Goal: Information Seeking & Learning: Learn about a topic

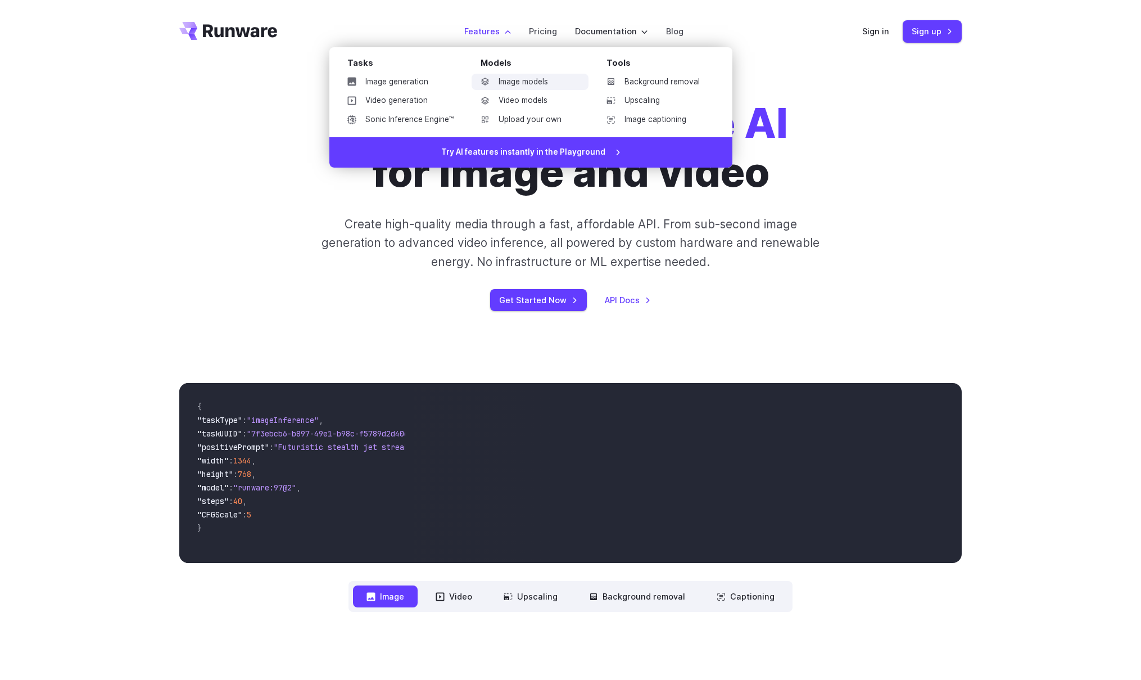
click at [507, 82] on link "Image models" at bounding box center [530, 82] width 117 height 17
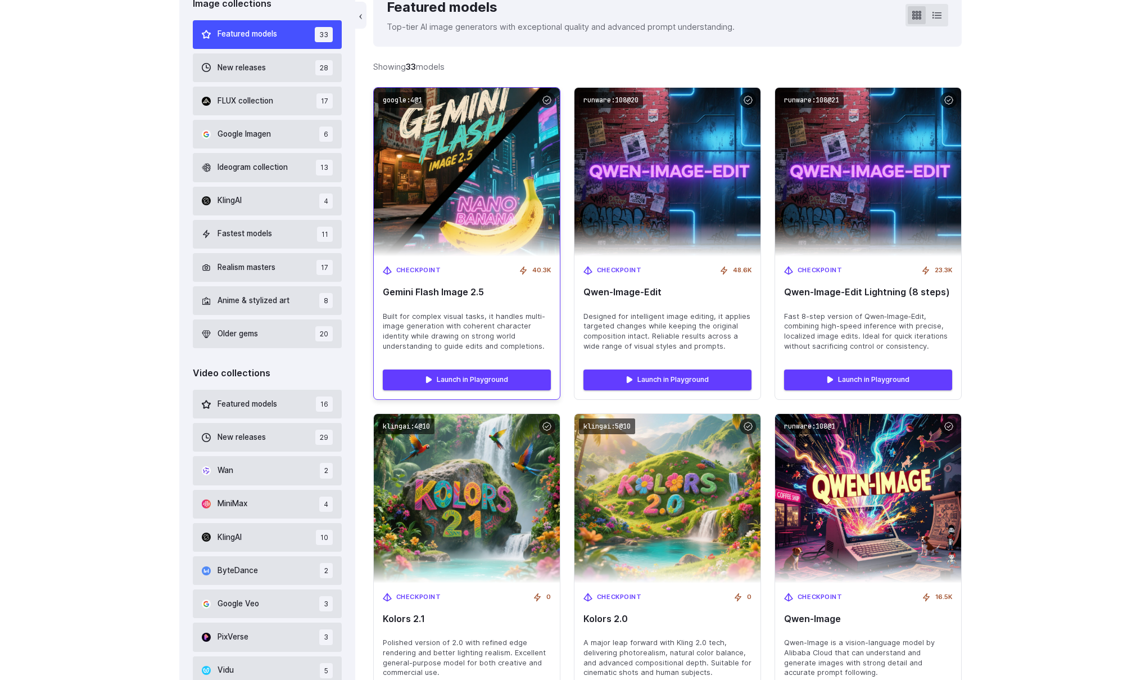
scroll to position [331, 0]
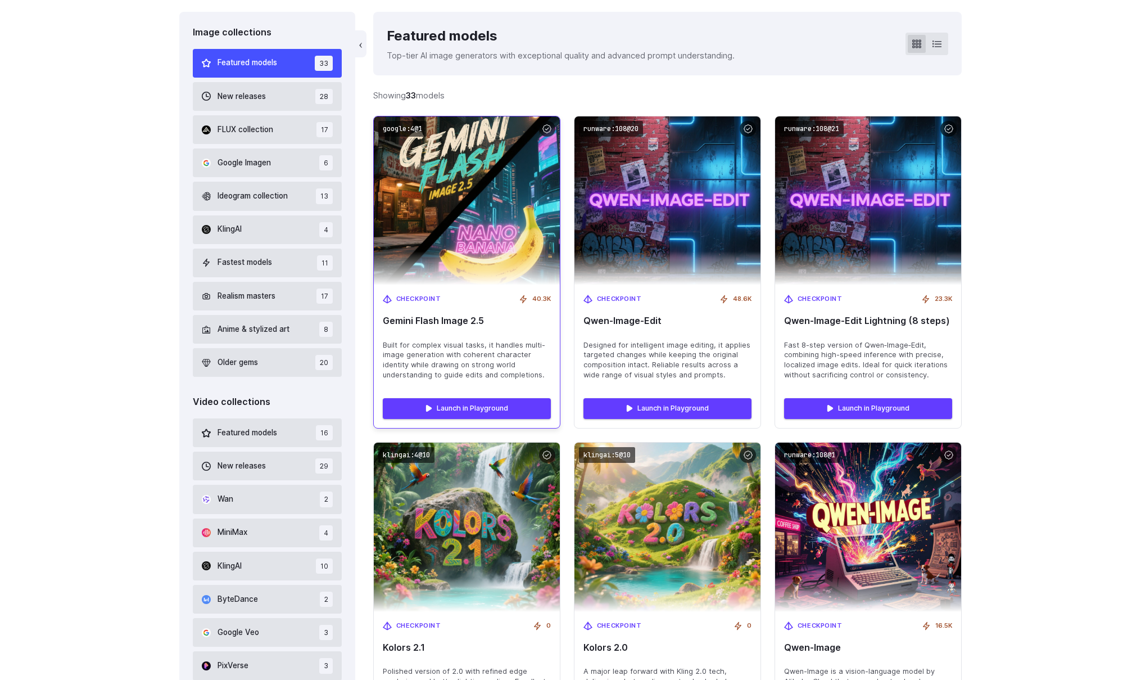
click at [442, 200] on img at bounding box center [466, 200] width 205 height 186
click at [466, 168] on img at bounding box center [466, 200] width 205 height 186
click at [471, 408] on link "Launch in Playground" at bounding box center [467, 408] width 168 height 20
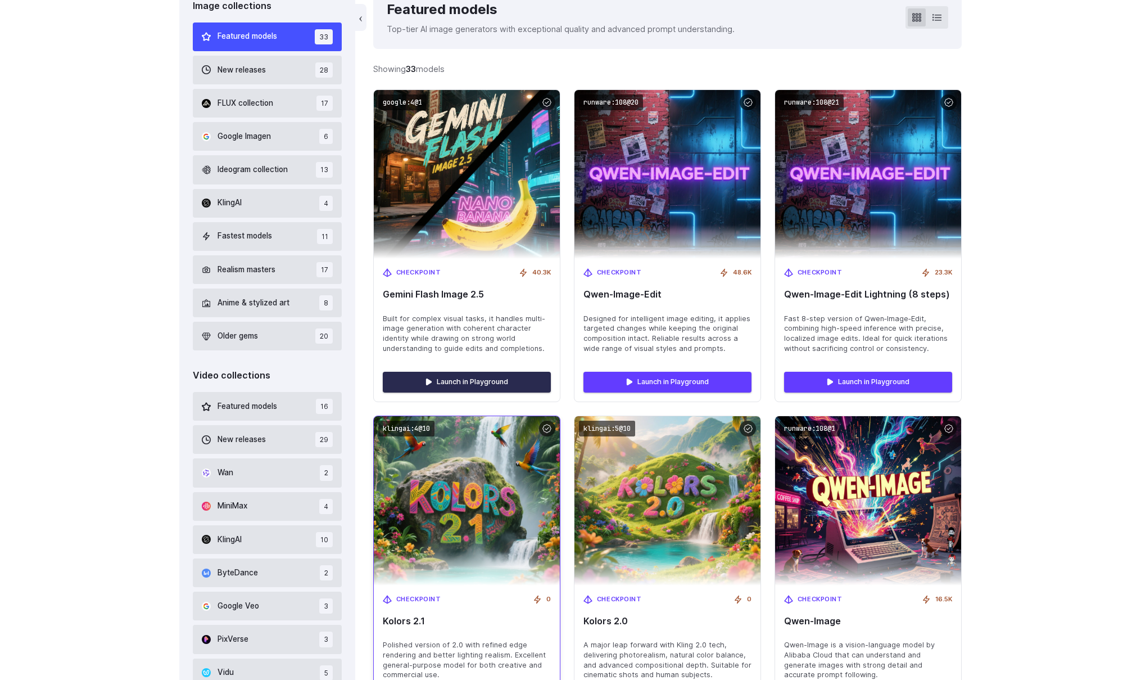
scroll to position [251, 0]
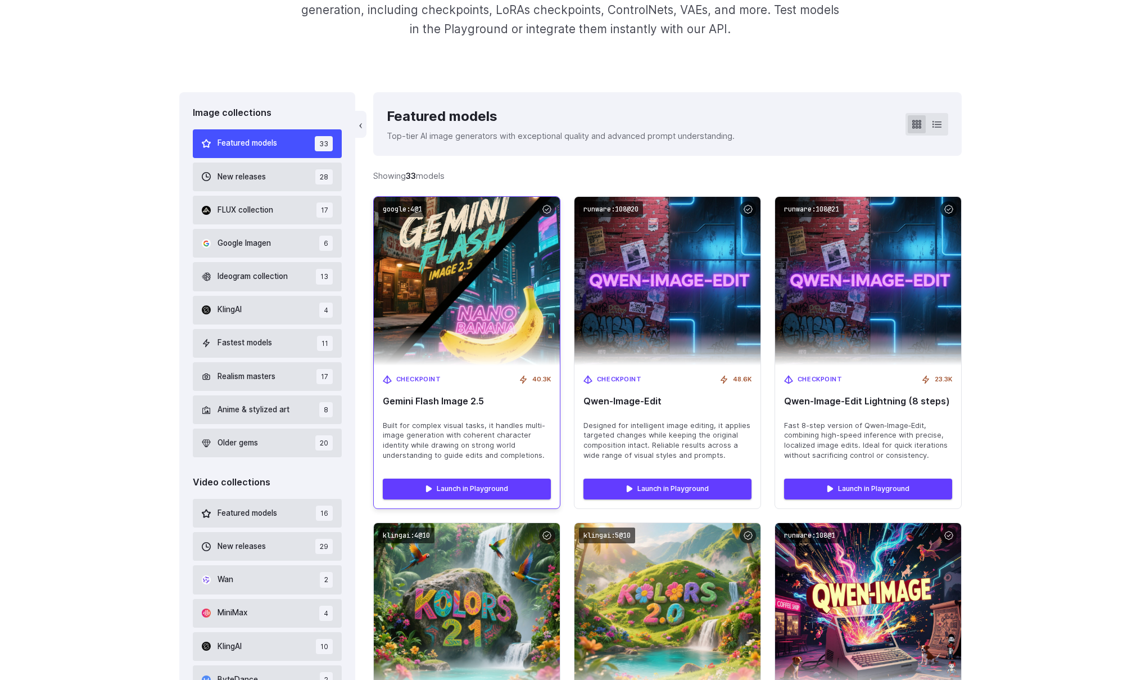
click at [450, 444] on span "Built for complex visual tasks, it handles multi-image generation with coherent…" at bounding box center [467, 441] width 168 height 40
drag, startPoint x: 387, startPoint y: 423, endPoint x: 495, endPoint y: 444, distance: 110.5
click at [541, 457] on span "Built for complex visual tasks, it handles multi-image generation with coherent…" at bounding box center [467, 441] width 168 height 40
click at [486, 442] on span "Built for complex visual tasks, it handles multi-image generation with coherent…" at bounding box center [467, 441] width 168 height 40
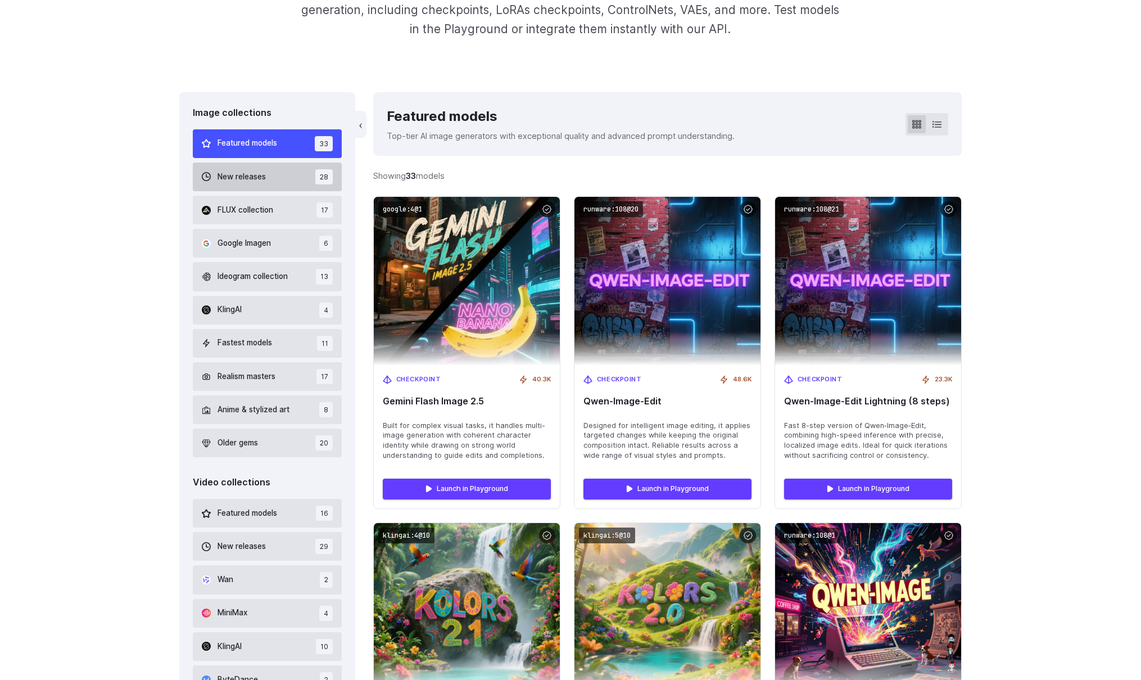
click at [260, 180] on span "New releases" at bounding box center [242, 177] width 48 height 12
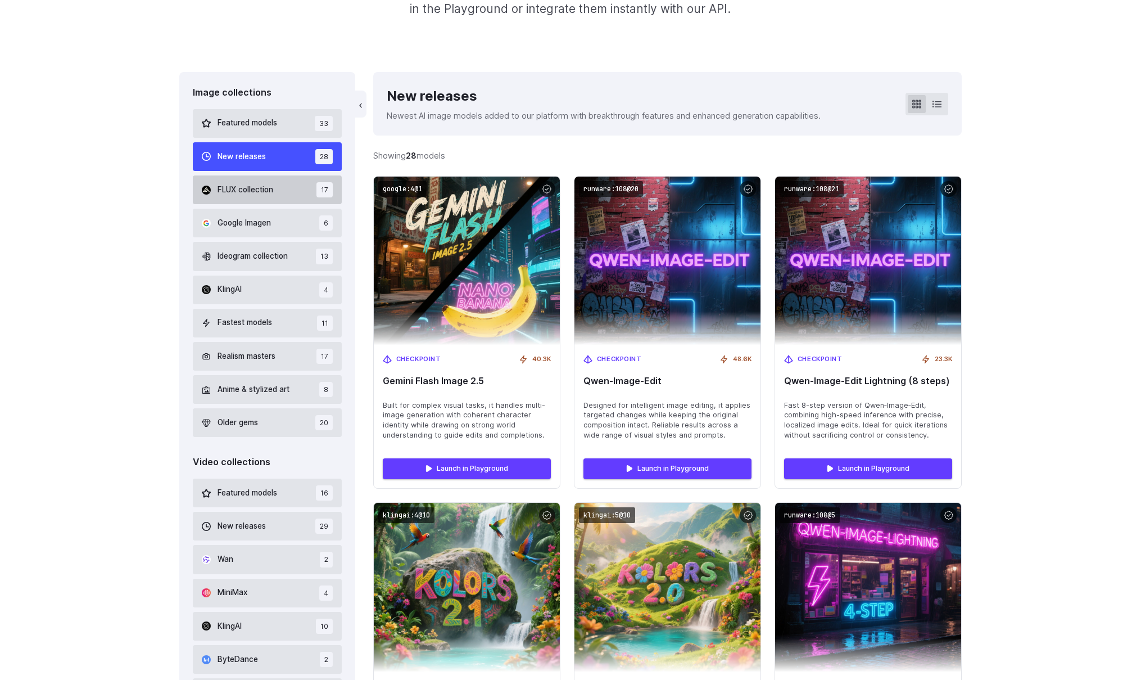
scroll to position [272, 0]
click at [232, 158] on span "New releases" at bounding box center [242, 156] width 48 height 12
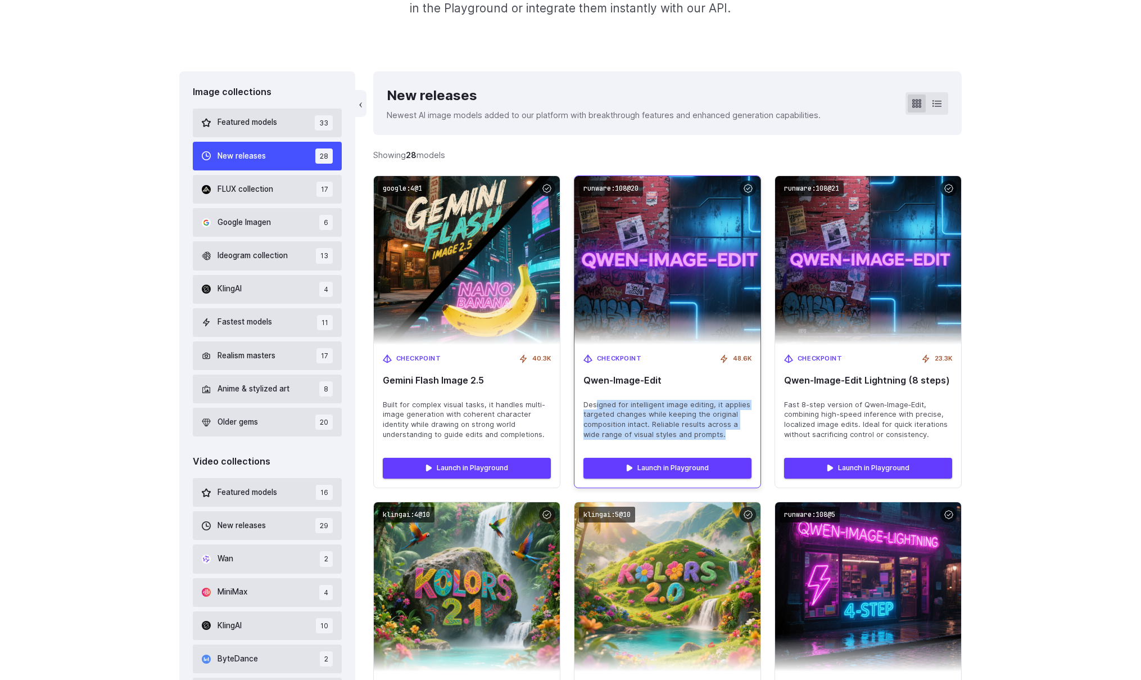
drag, startPoint x: 596, startPoint y: 406, endPoint x: 678, endPoint y: 385, distance: 84.8
click at [710, 437] on span "Designed for intelligent image editing, it applies targeted changes while keepi…" at bounding box center [668, 420] width 168 height 40
click at [670, 292] on img at bounding box center [667, 260] width 205 height 186
click at [665, 422] on span "Designed for intelligent image editing, it applies targeted changes while keepi…" at bounding box center [668, 420] width 168 height 40
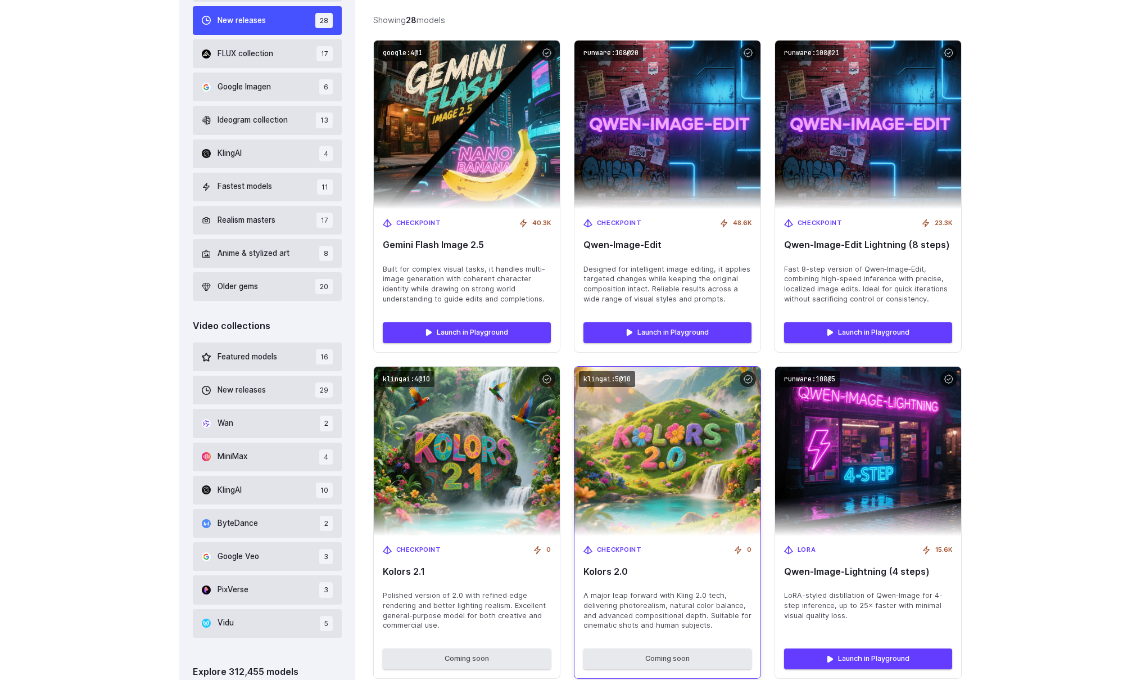
scroll to position [255, 0]
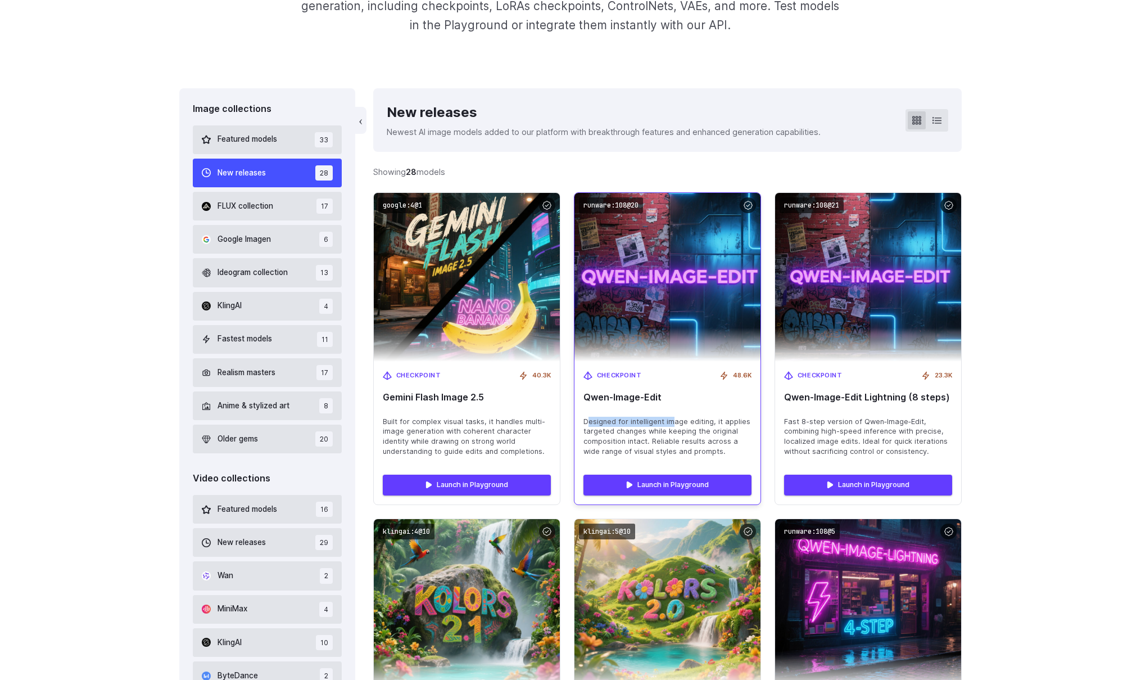
drag, startPoint x: 590, startPoint y: 423, endPoint x: 672, endPoint y: 426, distance: 81.6
click at [672, 426] on span "Designed for intelligent image editing, it applies targeted changes while keepi…" at bounding box center [668, 437] width 168 height 40
